Goal: Find contact information: Find contact information

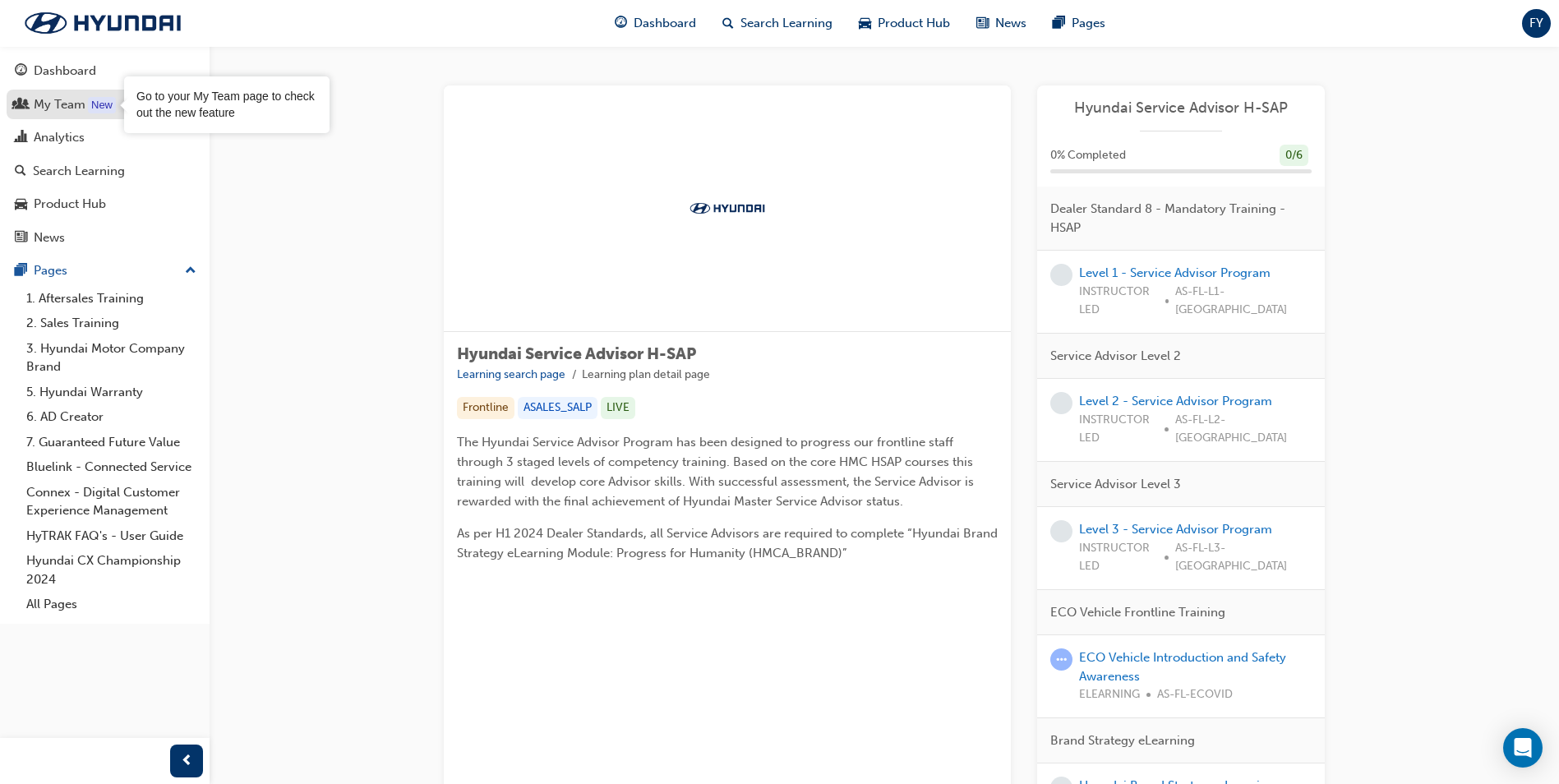
click at [99, 111] on div "New" at bounding box center [102, 104] width 28 height 17
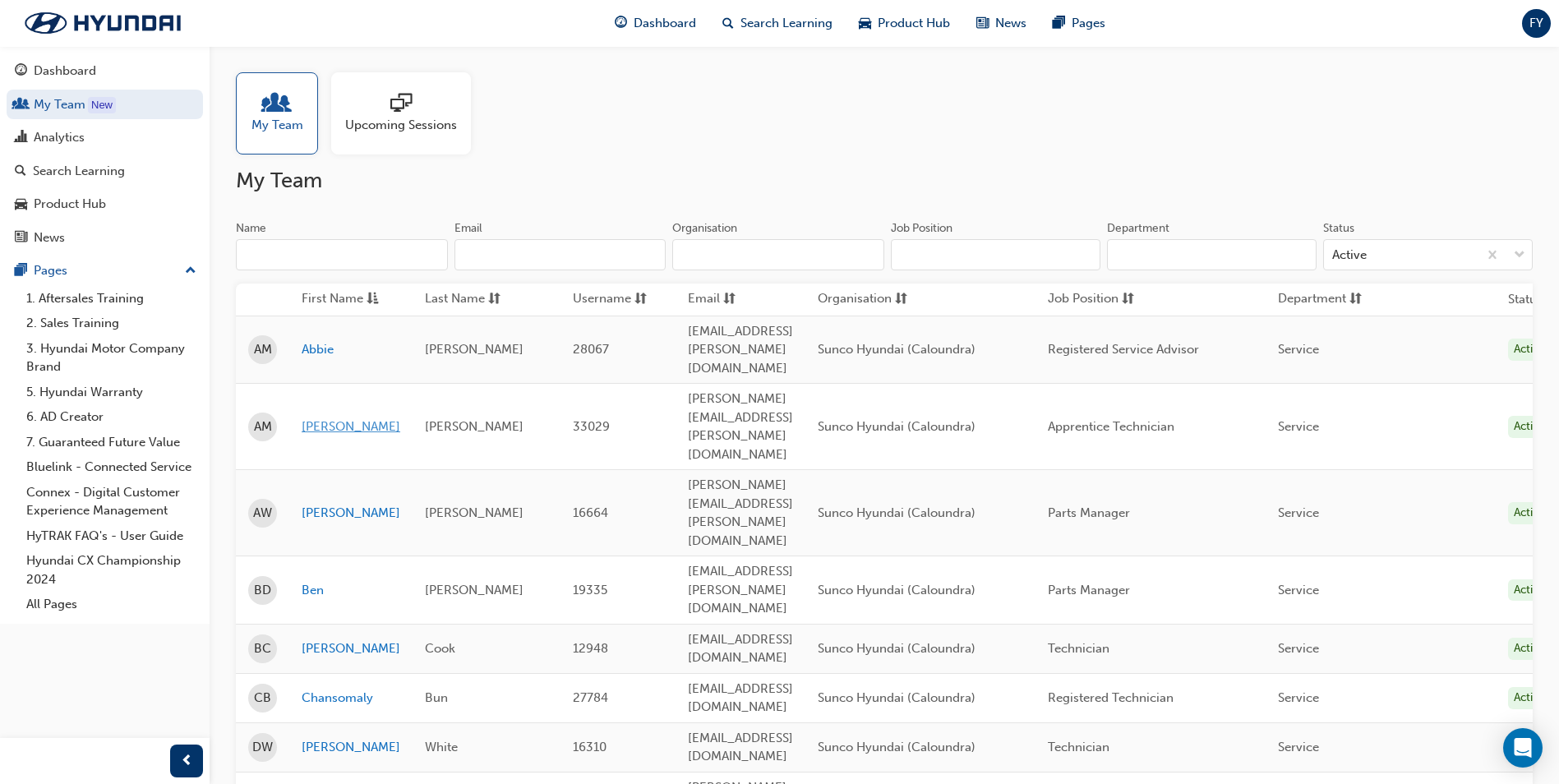
click at [312, 417] on link "[PERSON_NAME]" at bounding box center [350, 427] width 98 height 19
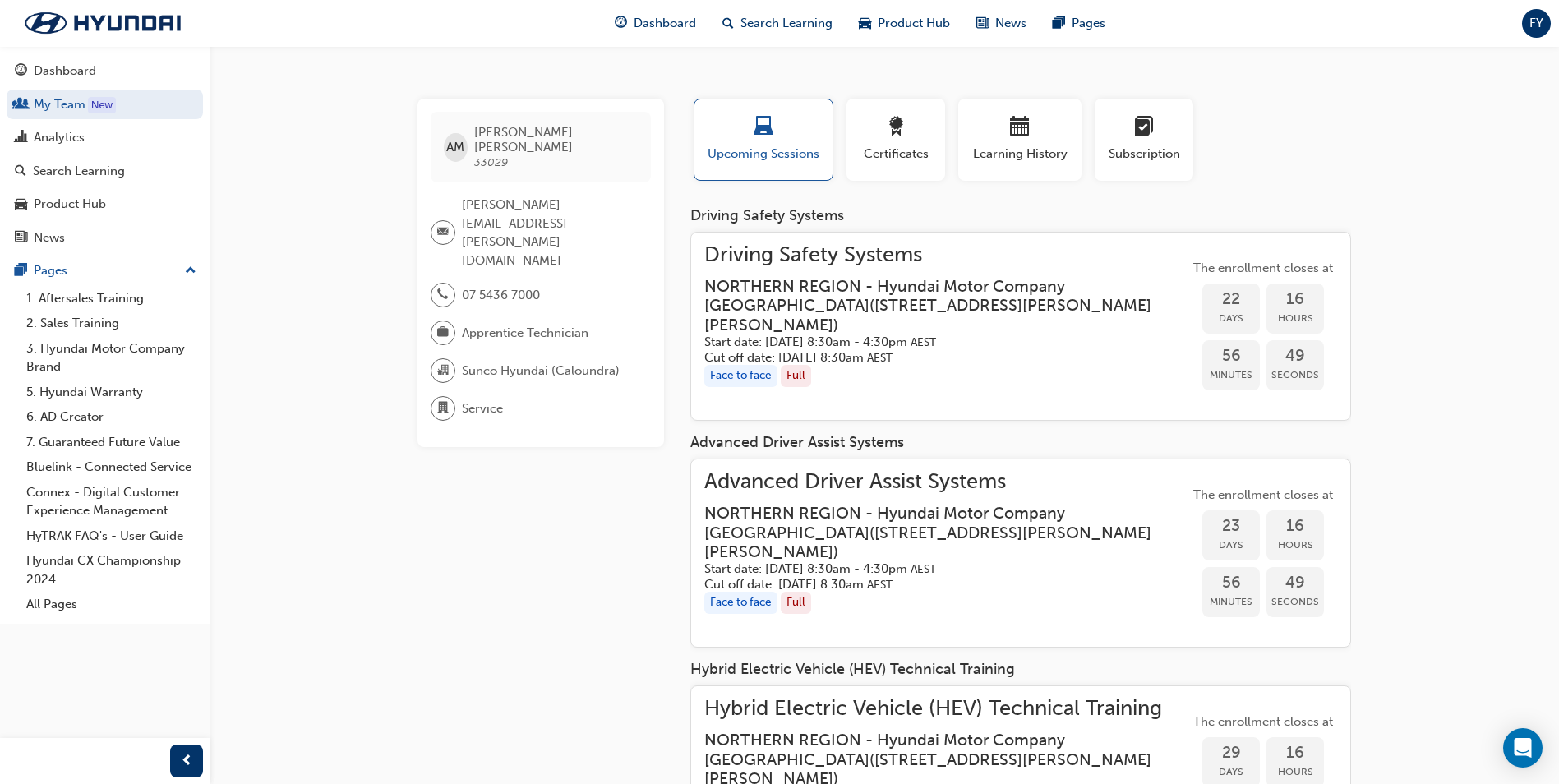
click at [1452, 391] on div "AM [PERSON_NAME] 33029 [PERSON_NAME][EMAIL_ADDRESS][PERSON_NAME][DOMAIN_NAME] 0…" at bounding box center [779, 578] width 1559 height 1155
click at [1452, 390] on div "AM [PERSON_NAME] 33029 [PERSON_NAME][EMAIL_ADDRESS][PERSON_NAME][DOMAIN_NAME] 0…" at bounding box center [779, 578] width 1559 height 1155
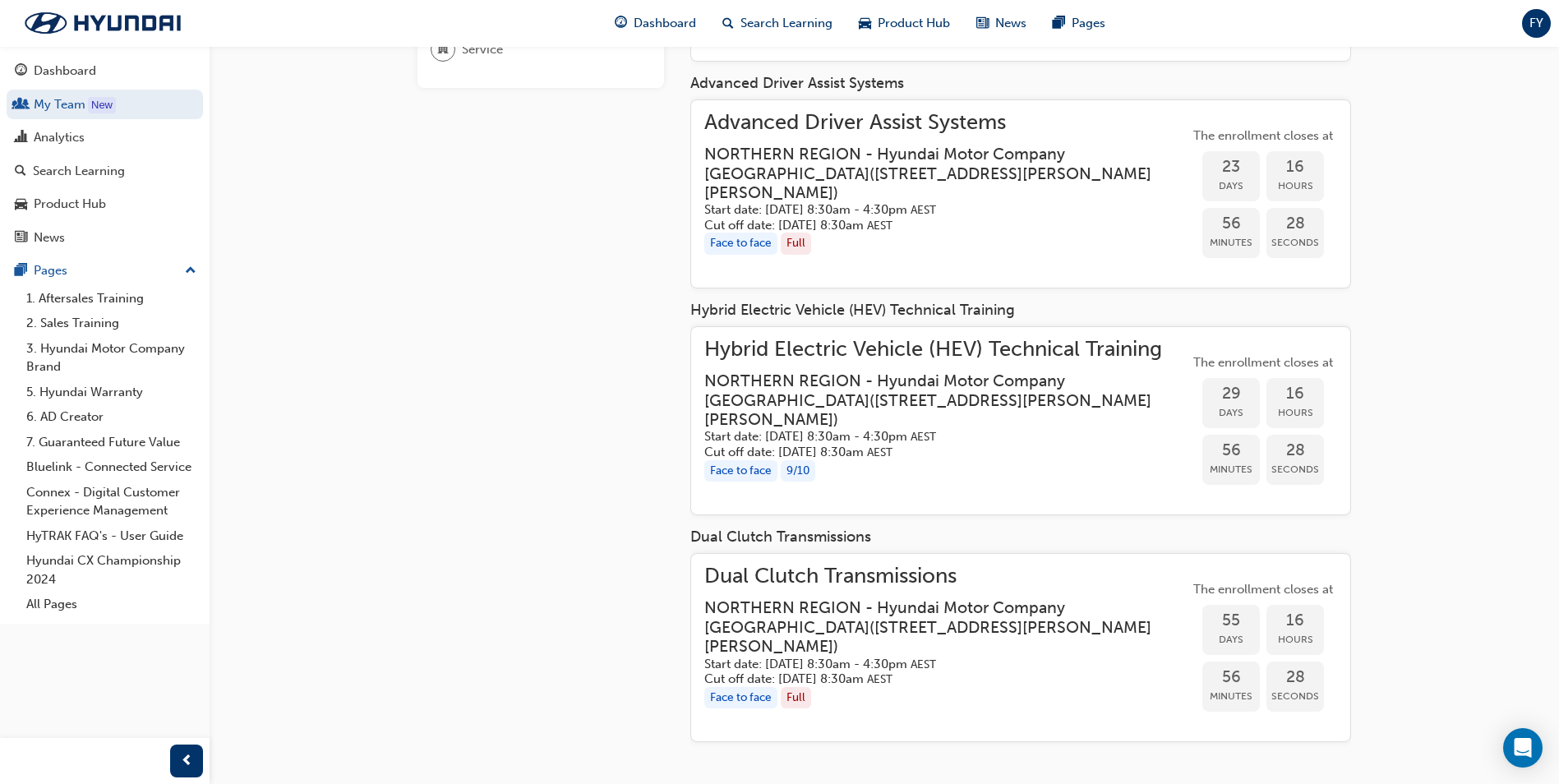
scroll to position [371, 0]
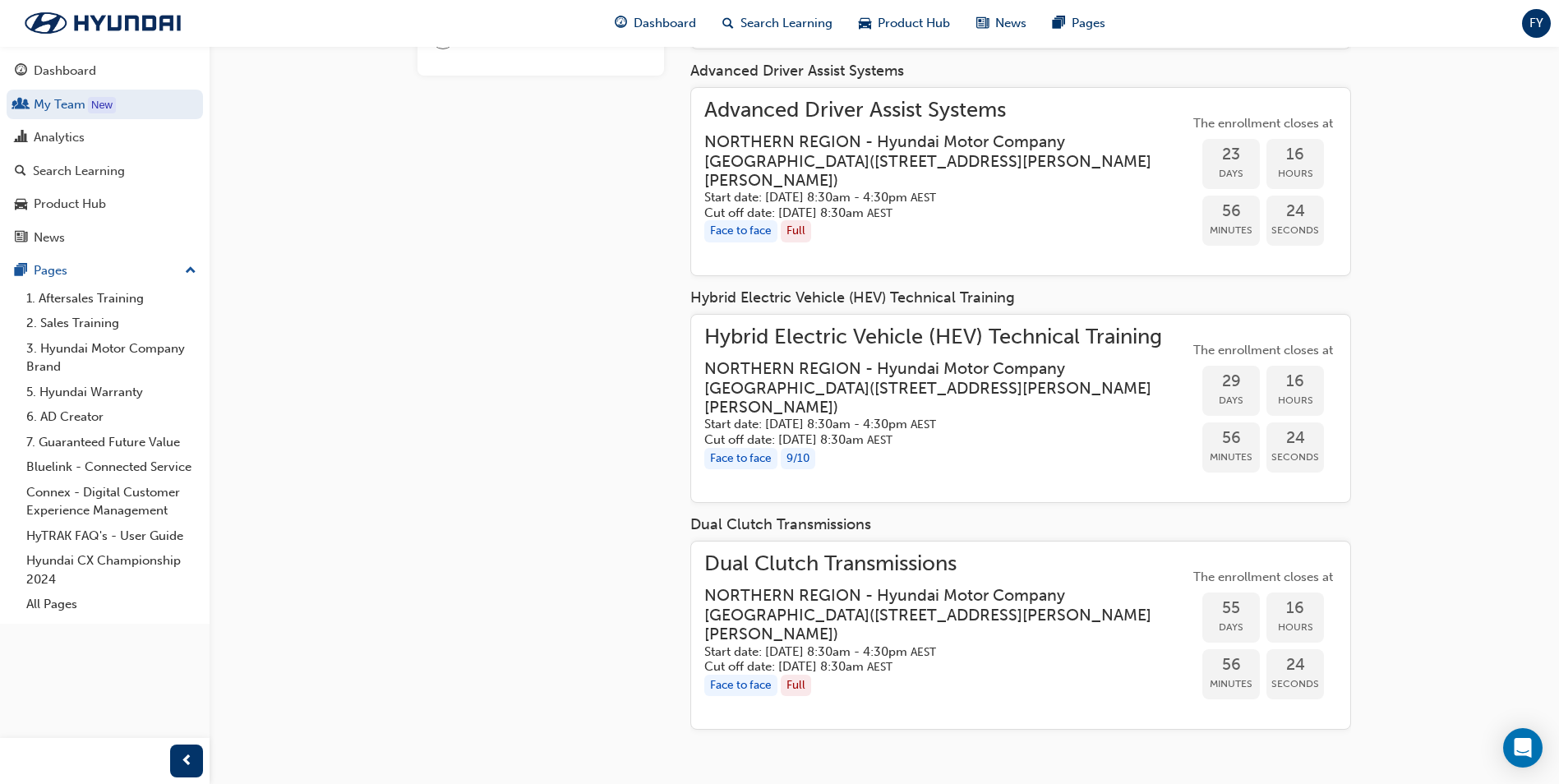
click at [1431, 498] on div "AM [PERSON_NAME] 33029 [PERSON_NAME][EMAIL_ADDRESS][PERSON_NAME][DOMAIN_NAME] 0…" at bounding box center [779, 206] width 1559 height 1155
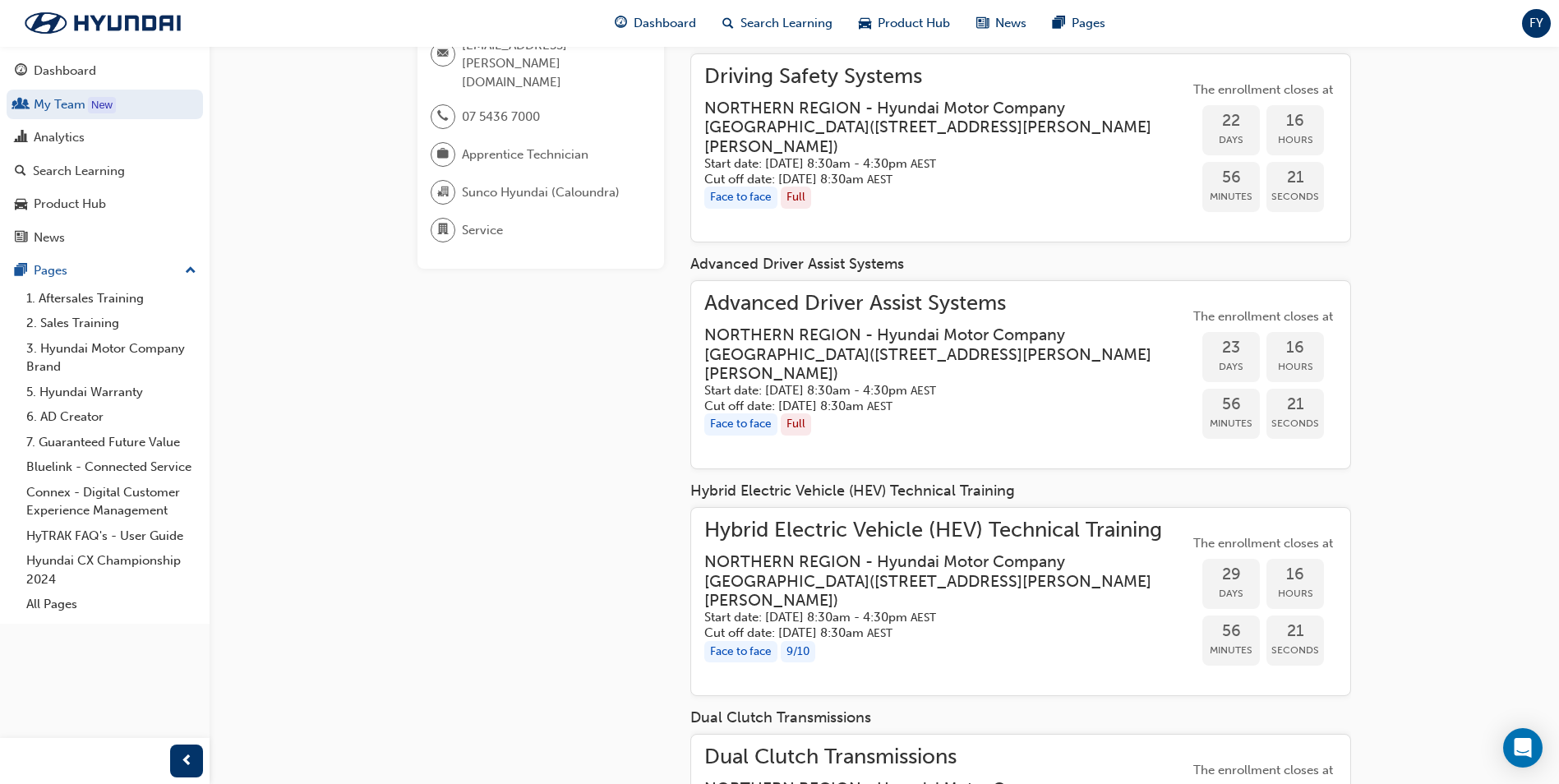
scroll to position [207, 0]
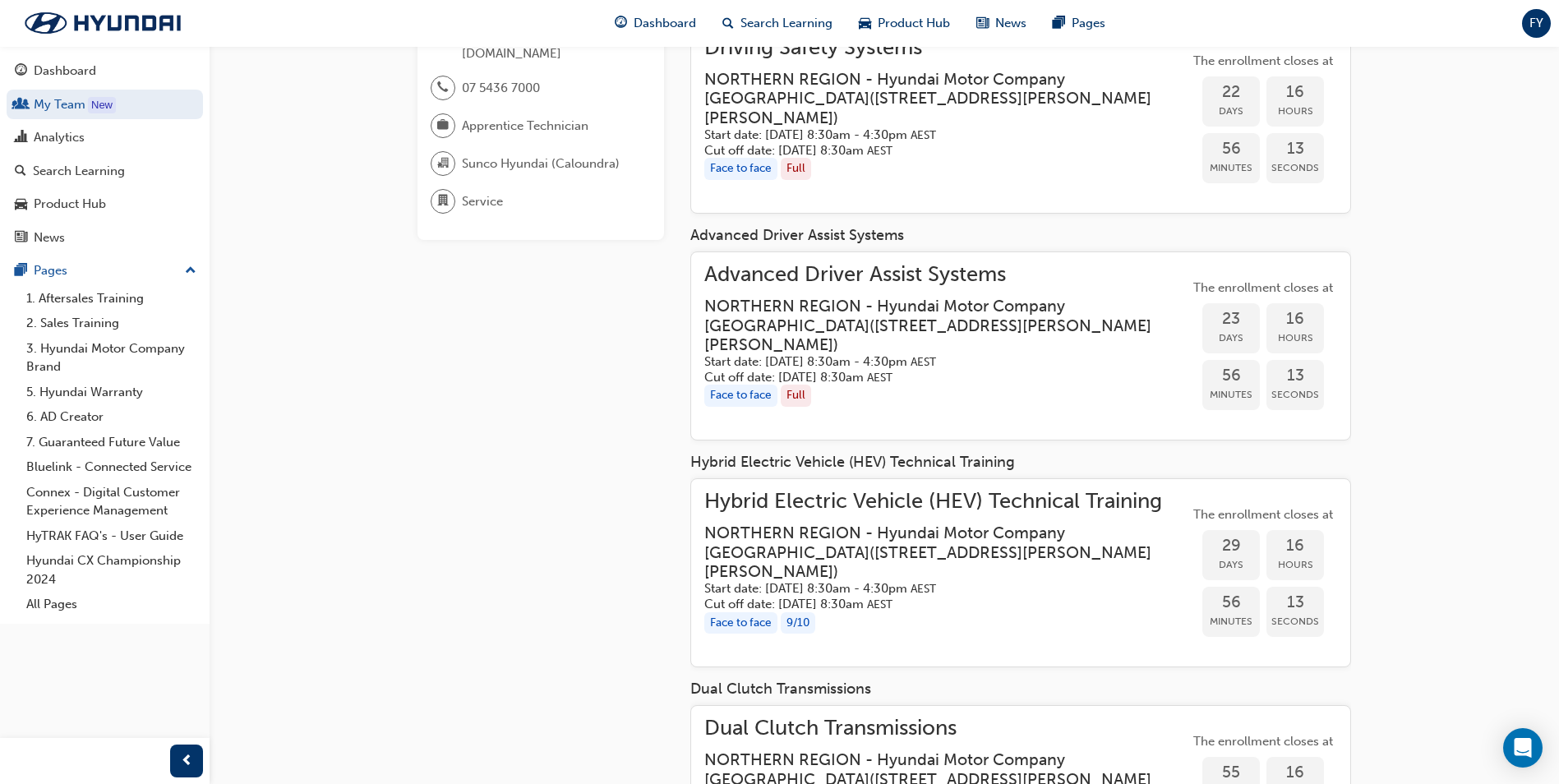
click at [1453, 230] on div "AM [PERSON_NAME] 33029 [PERSON_NAME][EMAIL_ADDRESS][PERSON_NAME][DOMAIN_NAME] 0…" at bounding box center [779, 370] width 1559 height 1155
click at [1453, 232] on div "AM [PERSON_NAME] 33029 [PERSON_NAME][EMAIL_ADDRESS][PERSON_NAME][DOMAIN_NAME] 0…" at bounding box center [779, 370] width 1559 height 1155
